Goal: Navigation & Orientation: Find specific page/section

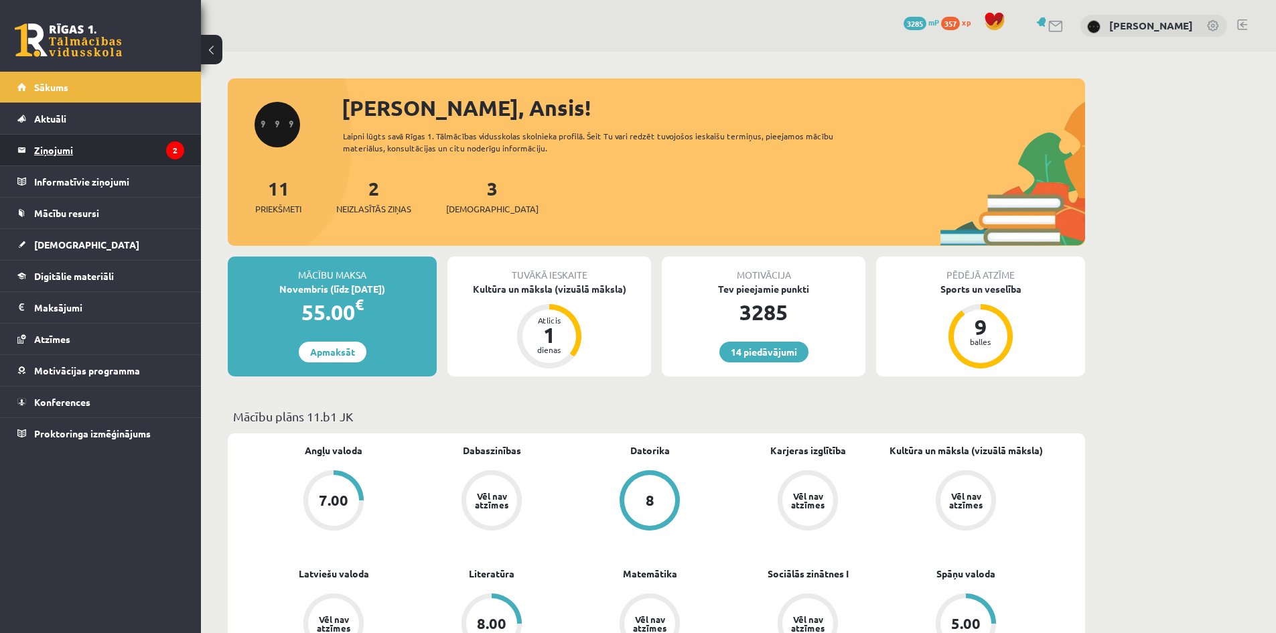
click at [26, 155] on link "Ziņojumi 2" at bounding box center [100, 150] width 167 height 31
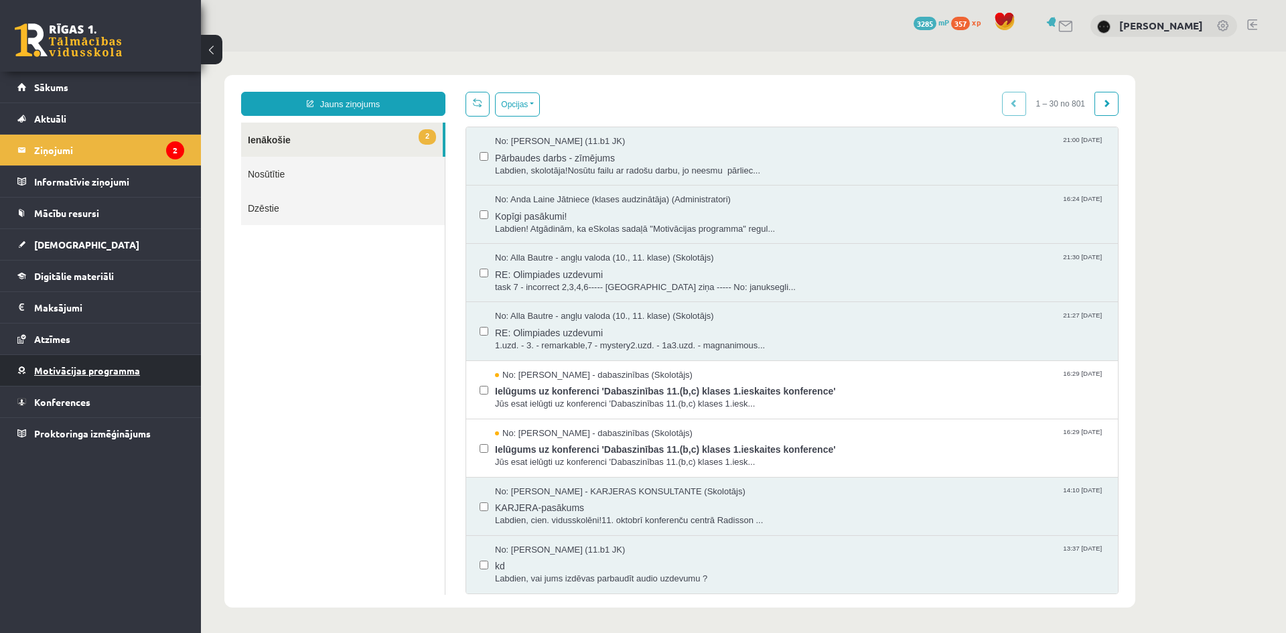
click at [120, 370] on span "Motivācijas programma" at bounding box center [87, 370] width 106 height 12
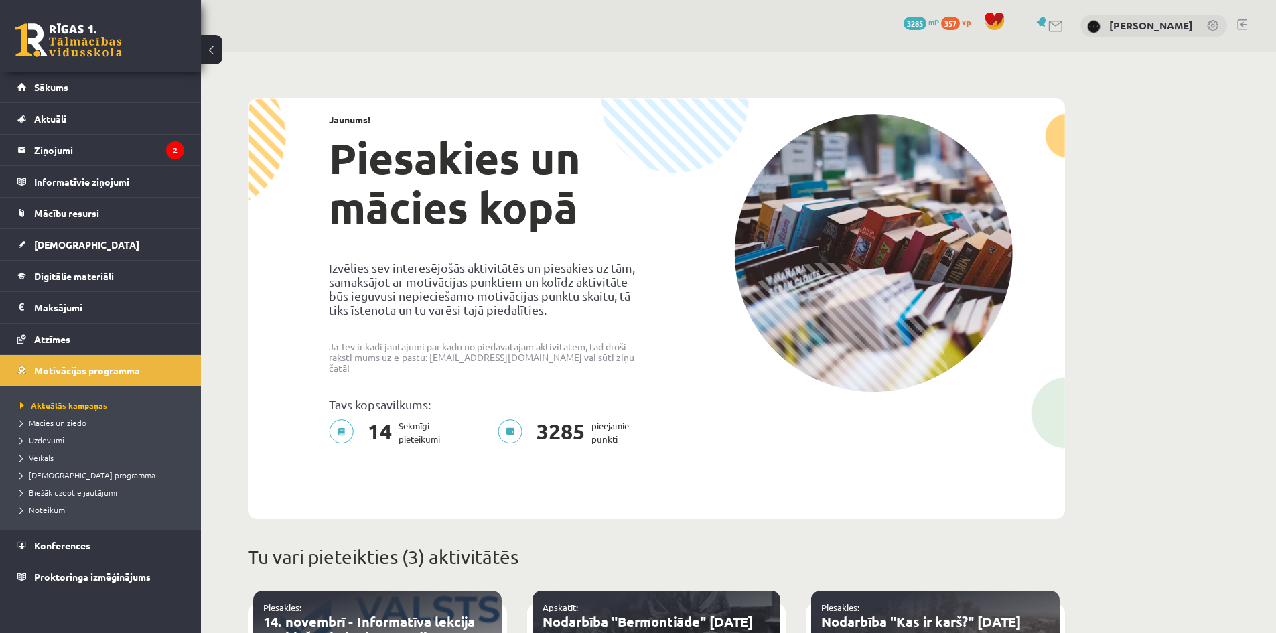
scroll to position [335, 0]
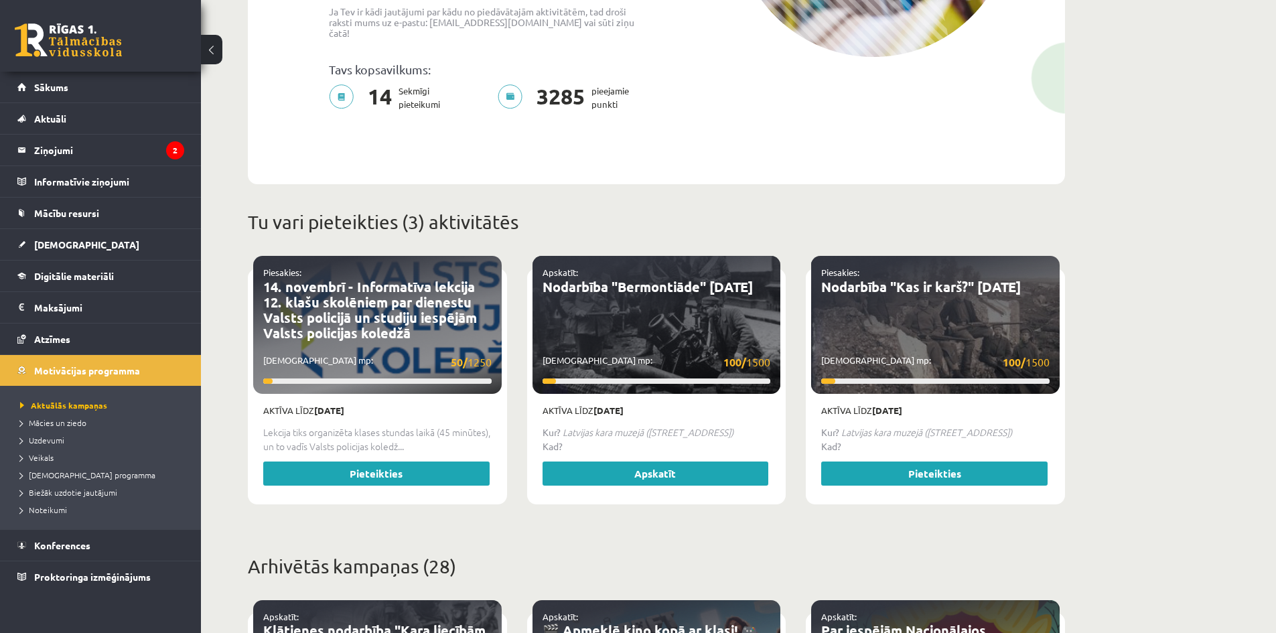
click at [44, 448] on li "Uzdevumi" at bounding box center [103, 439] width 167 height 17
click at [48, 455] on span "Veikals" at bounding box center [36, 457] width 33 height 11
